Goal: Transaction & Acquisition: Subscribe to service/newsletter

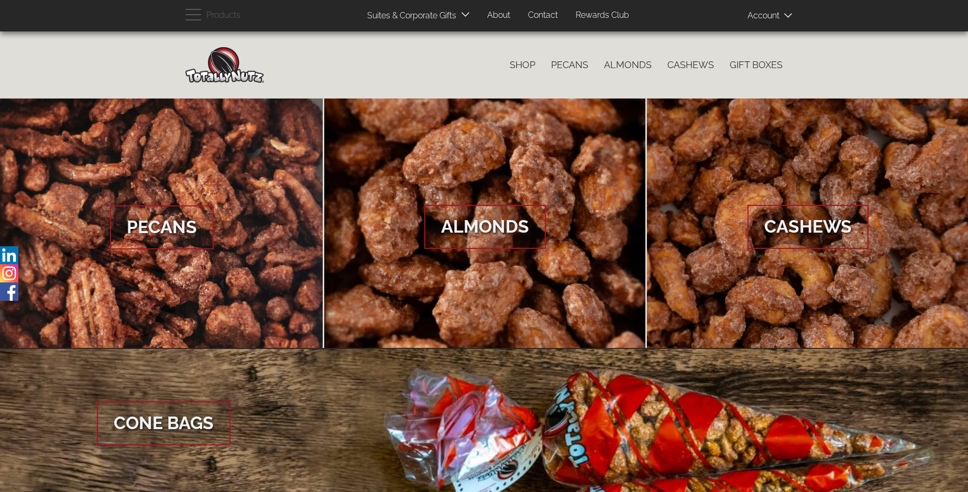
scroll to position [1566, 0]
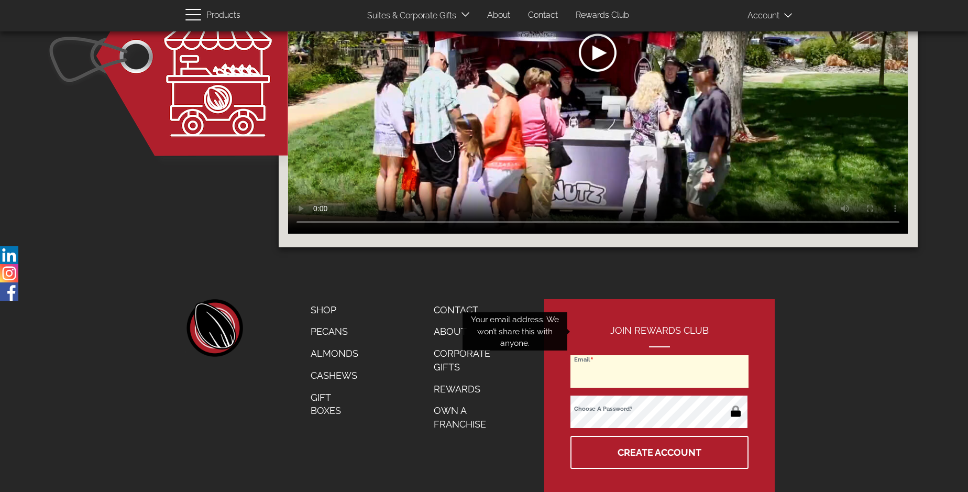
click at [660, 355] on input "Email" at bounding box center [660, 371] width 178 height 32
type input "[PERSON_NAME][EMAIL_ADDRESS][PERSON_NAME][DOMAIN_NAME]"
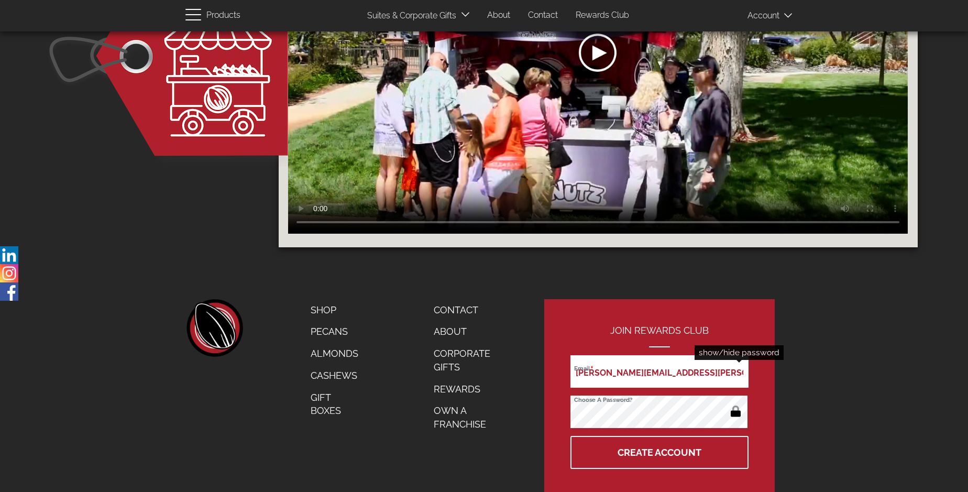
click at [736, 404] on button "button" at bounding box center [736, 412] width 20 height 17
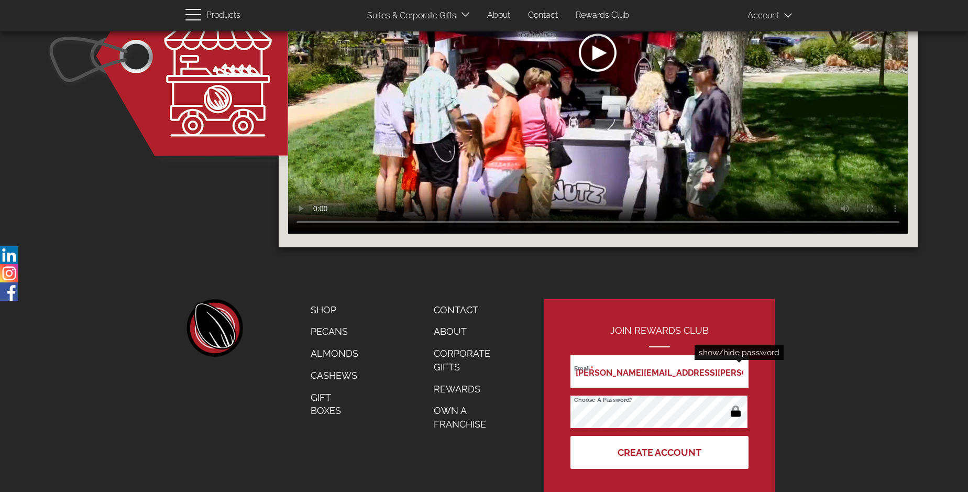
click at [660, 436] on button "Create Account" at bounding box center [660, 452] width 178 height 33
